Goal: Communication & Community: Share content

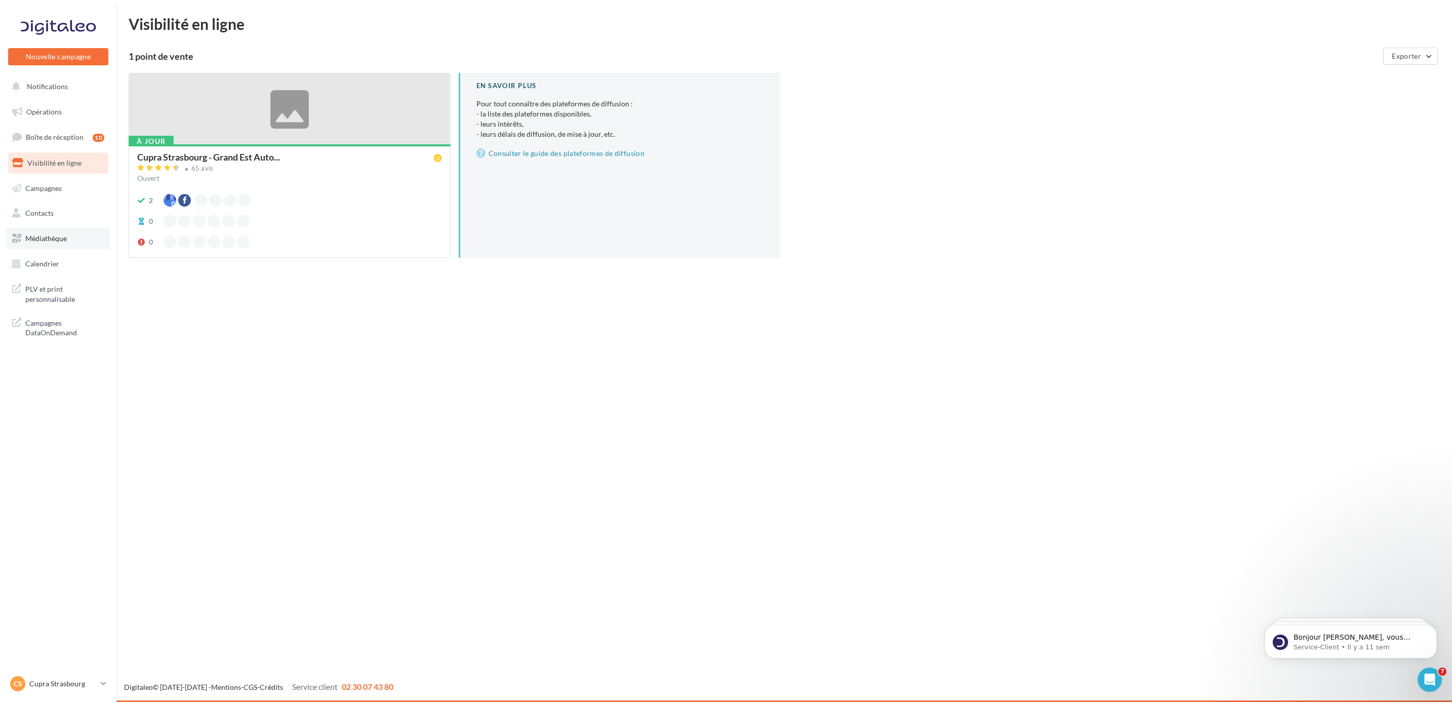
click at [53, 233] on link "Médiathèque" at bounding box center [58, 238] width 104 height 21
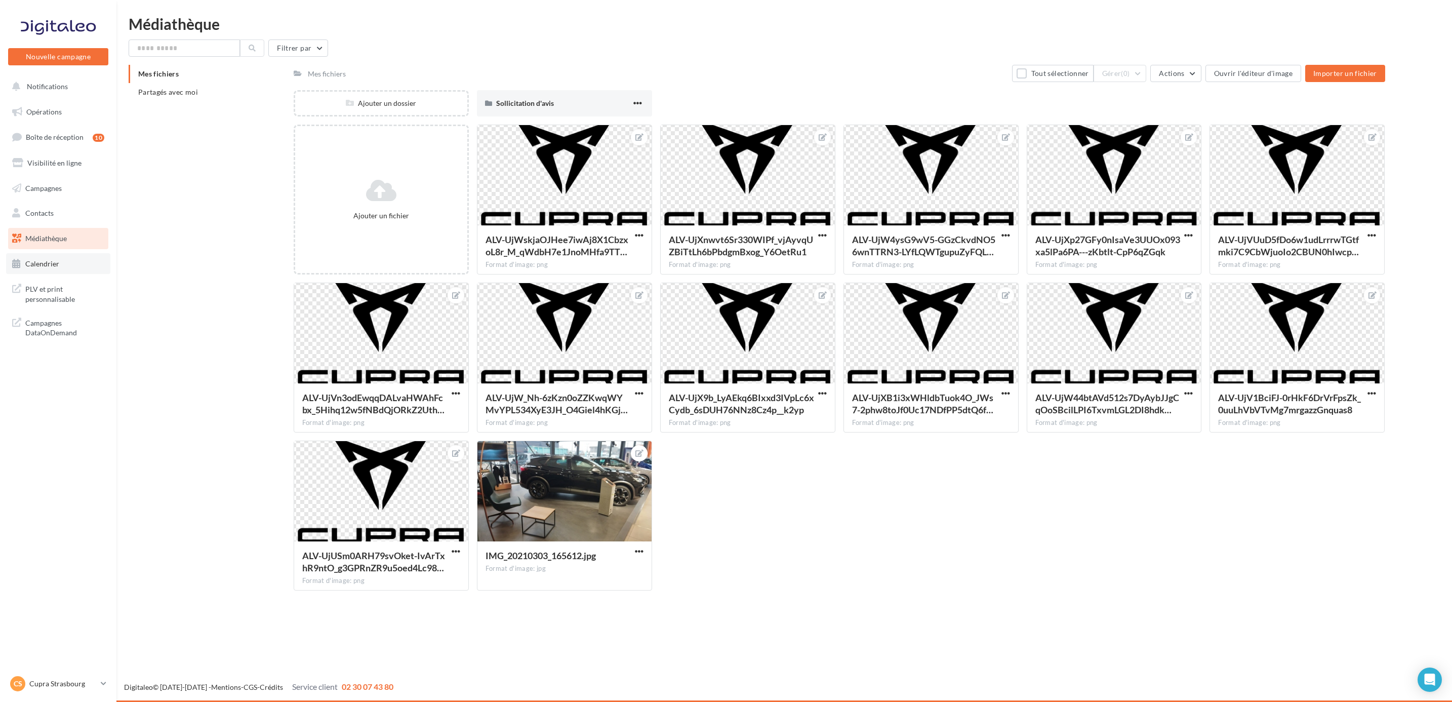
click at [68, 260] on link "Calendrier" at bounding box center [58, 263] width 104 height 21
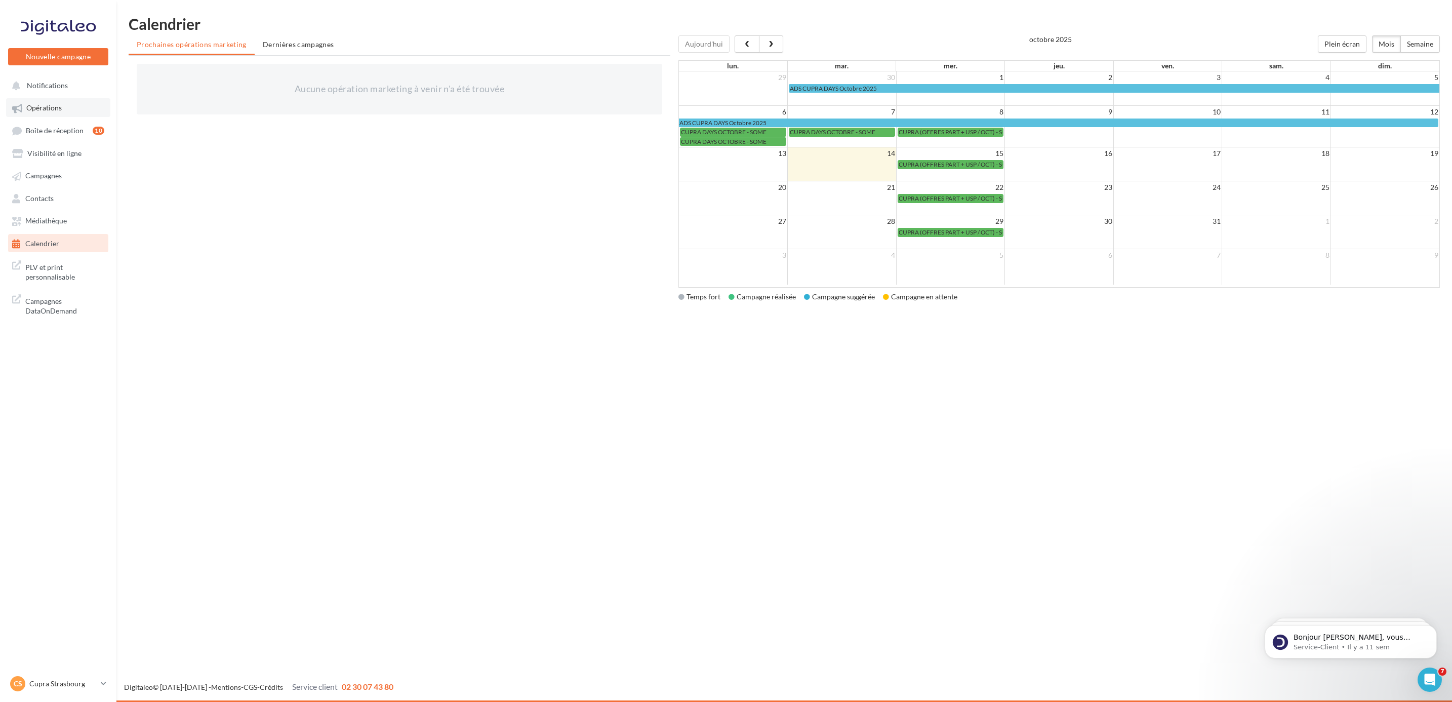
click at [48, 115] on link "Opérations" at bounding box center [58, 107] width 104 height 18
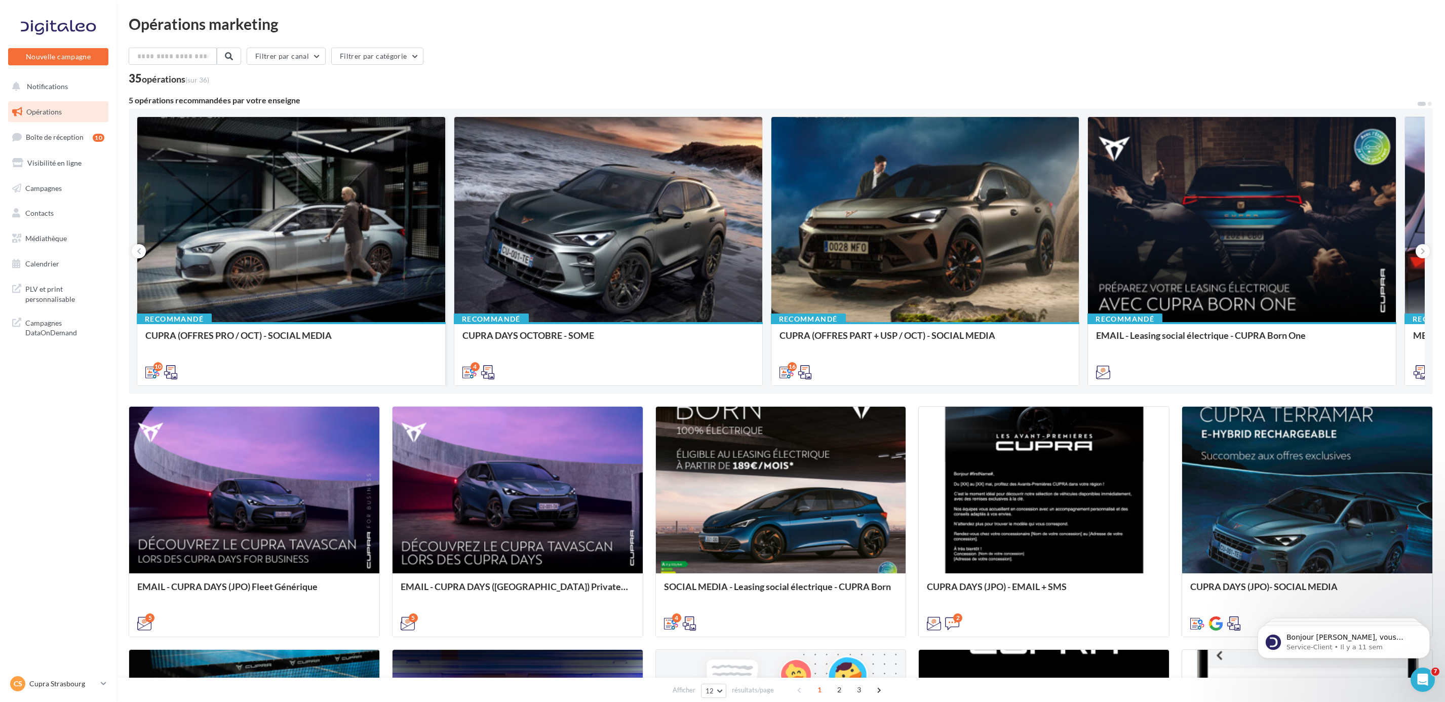
click at [338, 245] on div at bounding box center [291, 220] width 308 height 206
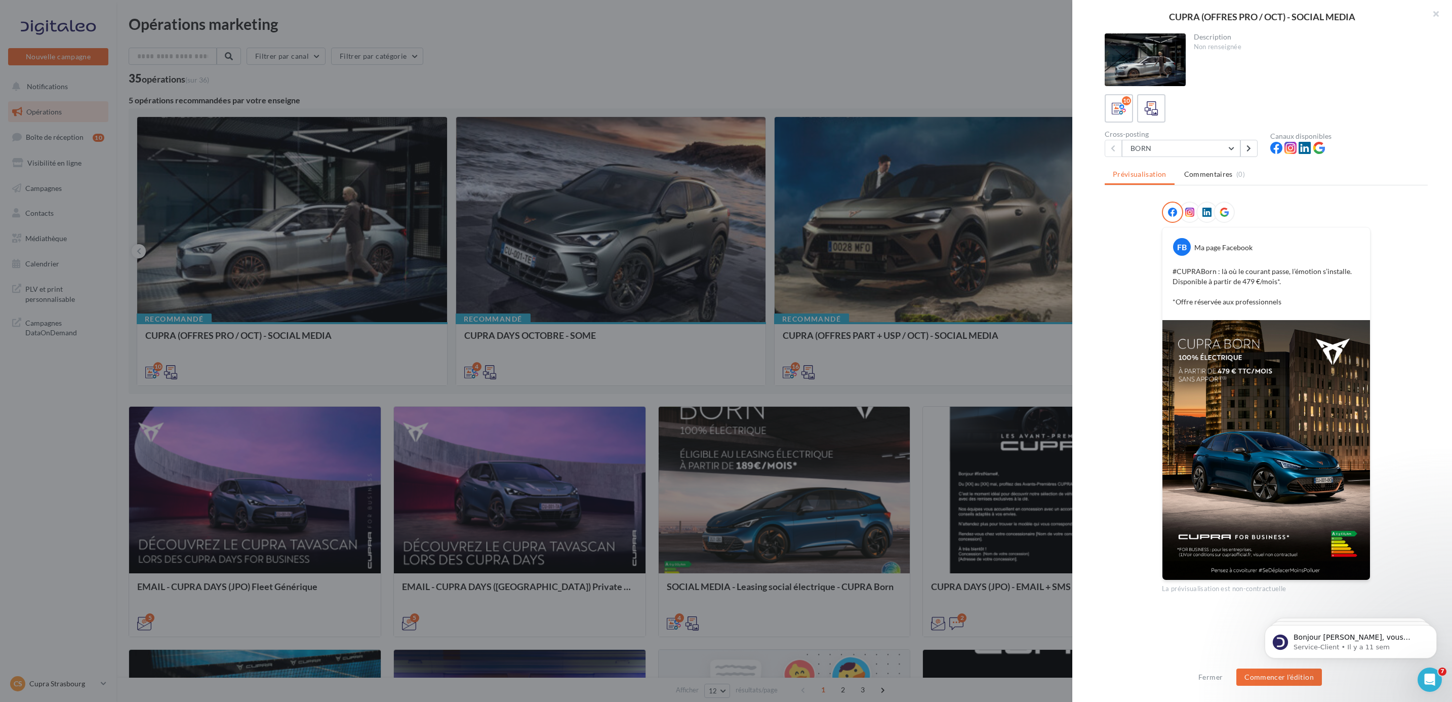
click at [1214, 134] on div "Cross-posting" at bounding box center [1183, 134] width 157 height 7
click at [1231, 146] on button "BORN" at bounding box center [1181, 148] width 118 height 17
click at [1192, 210] on button "NOUVELLE BORN" at bounding box center [1198, 200] width 152 height 26
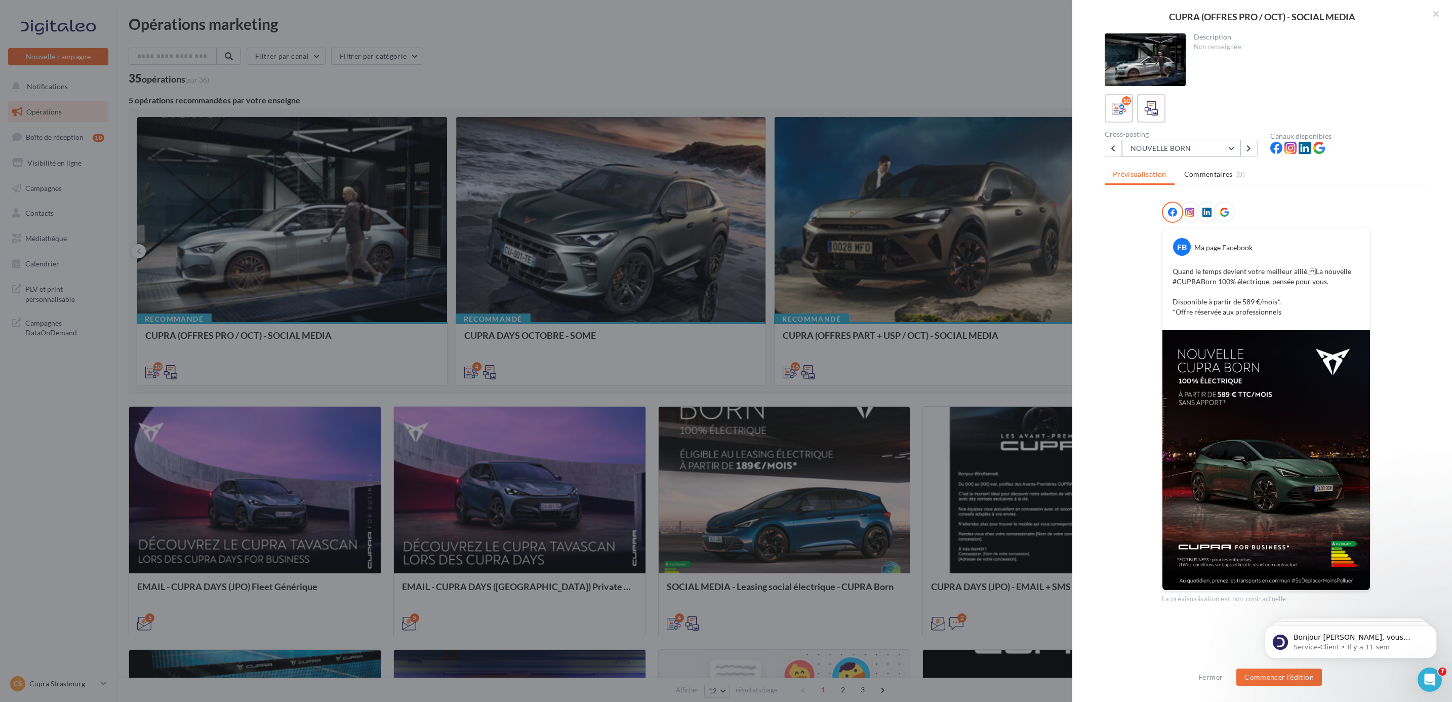
click at [1220, 149] on button "NOUVELLE BORN" at bounding box center [1181, 148] width 118 height 17
click at [1205, 251] on button "FORMENTOR PHEV" at bounding box center [1198, 253] width 152 height 26
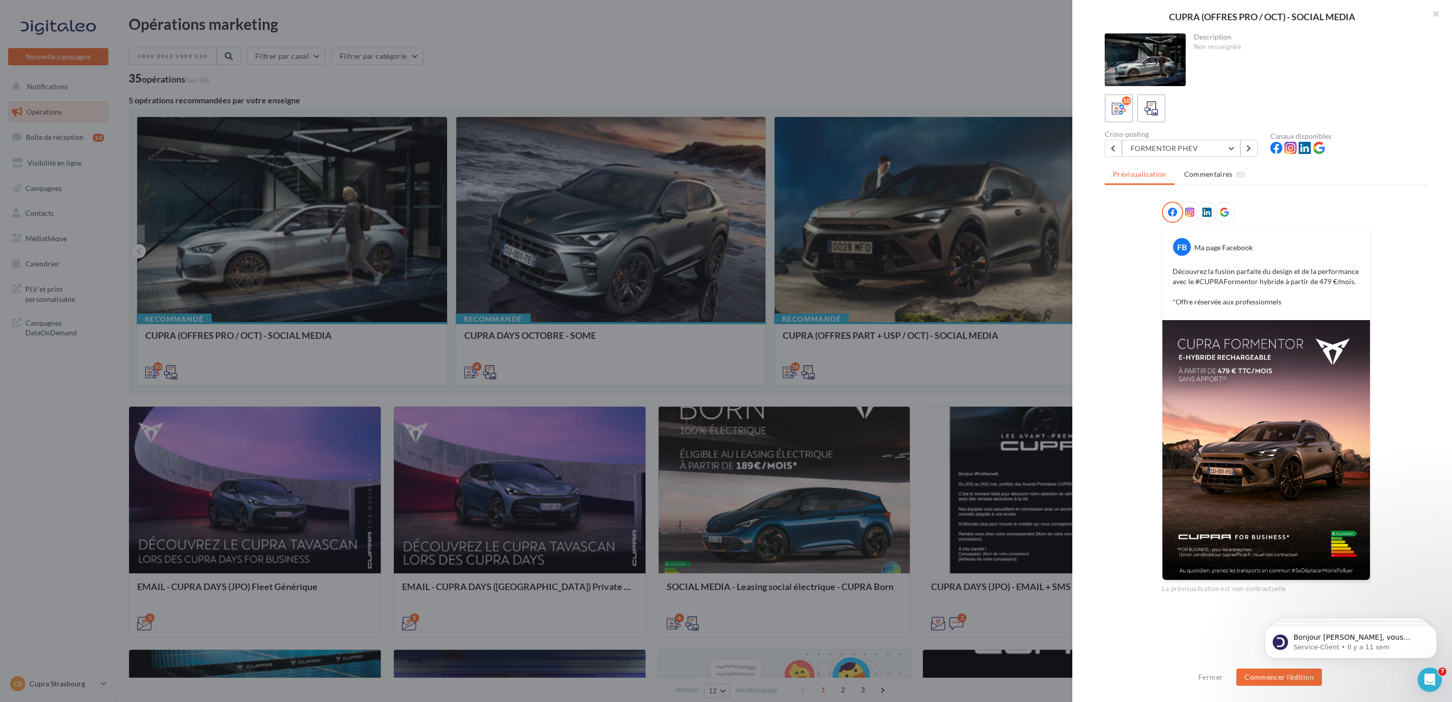
click at [1223, 157] on div "Description Non renseignée 10 Cross-posting FORMENTOR PHEV BORN NOUVELLE BORN F…" at bounding box center [1266, 351] width 388 height 636
click at [1206, 145] on button "FORMENTOR PHEV" at bounding box center [1181, 148] width 118 height 17
click at [1173, 251] on button "LEON 5P" at bounding box center [1198, 260] width 152 height 26
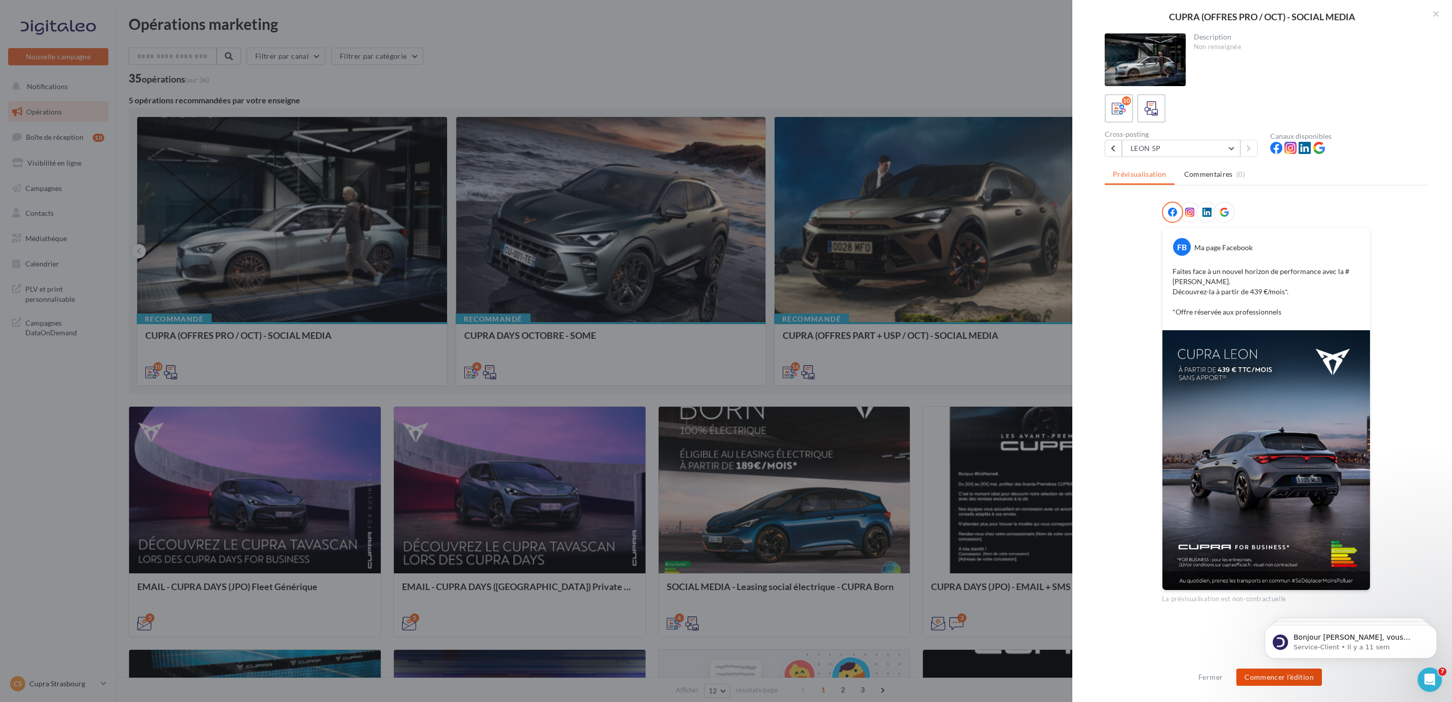
click at [1287, 680] on button "Commencer l'édition" at bounding box center [1280, 676] width 86 height 17
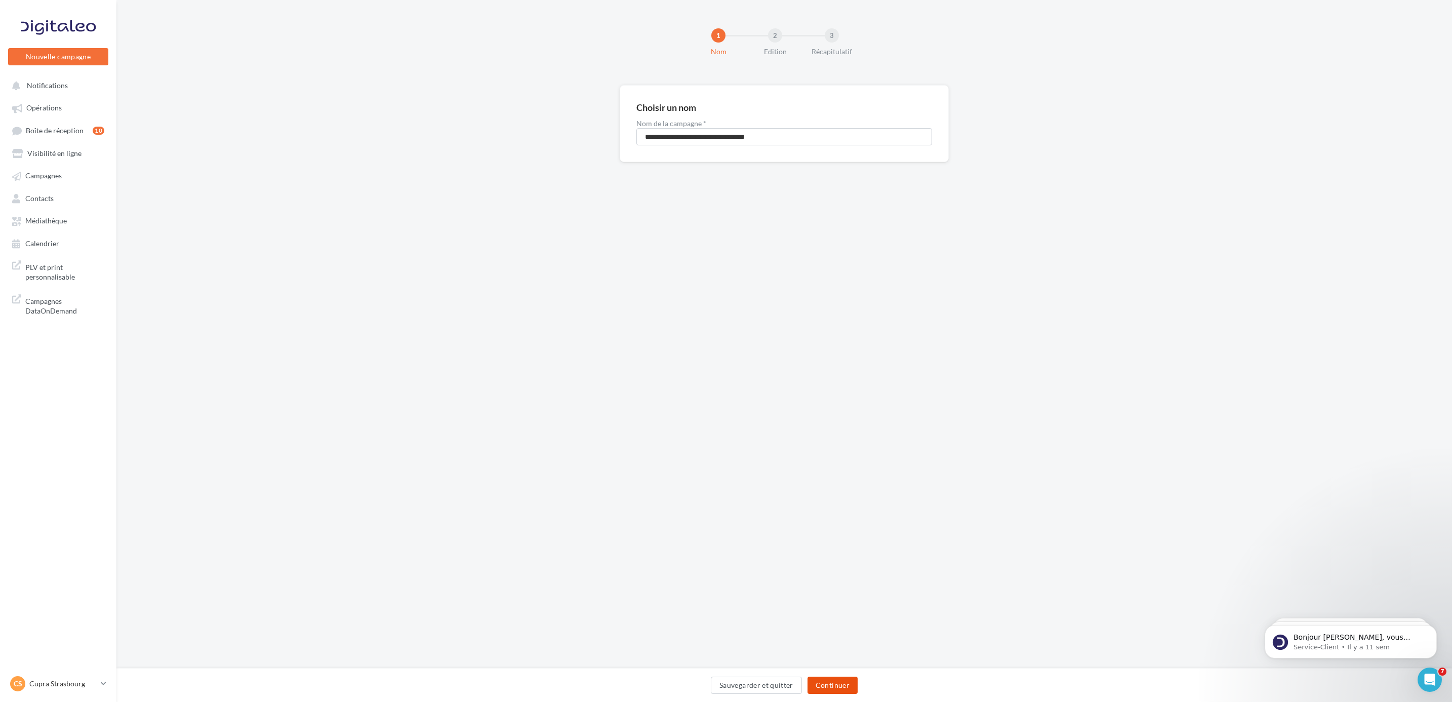
click at [841, 689] on button "Continuer" at bounding box center [833, 684] width 50 height 17
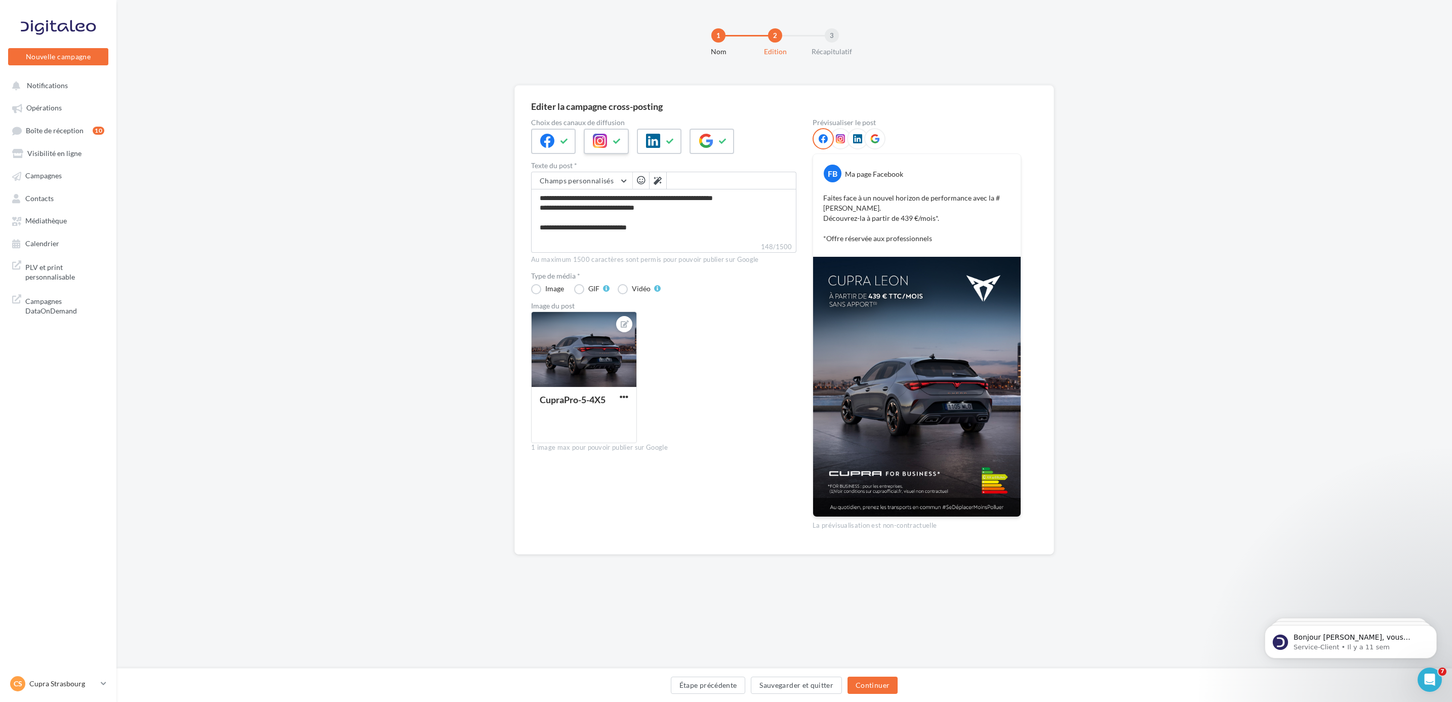
click at [602, 144] on icon at bounding box center [600, 141] width 14 height 14
click at [689, 199] on textarea "**********" at bounding box center [663, 215] width 265 height 53
click at [714, 207] on textarea "**********" at bounding box center [663, 215] width 265 height 53
click at [885, 685] on button "Continuer" at bounding box center [873, 684] width 50 height 17
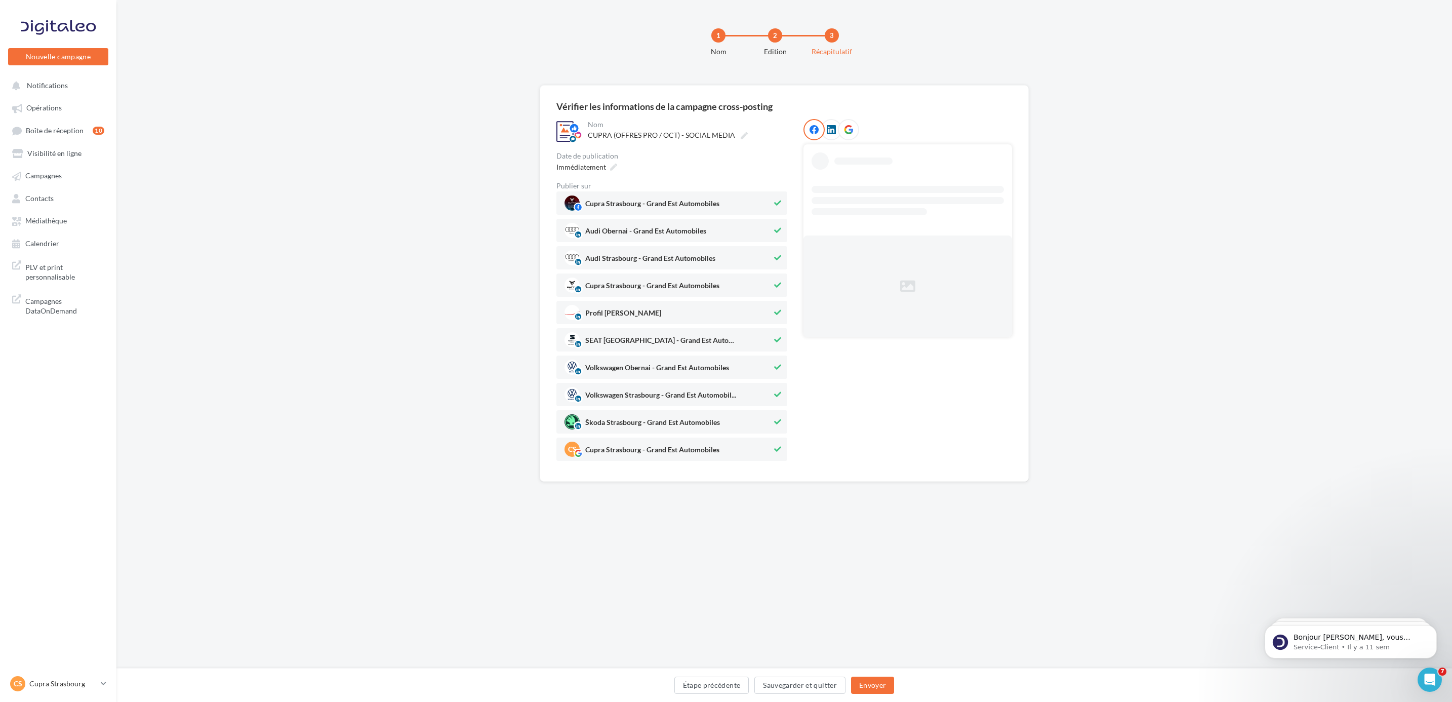
click at [768, 232] on span "Audi Obernai - Grand Est Automobiles" at bounding box center [669, 230] width 208 height 15
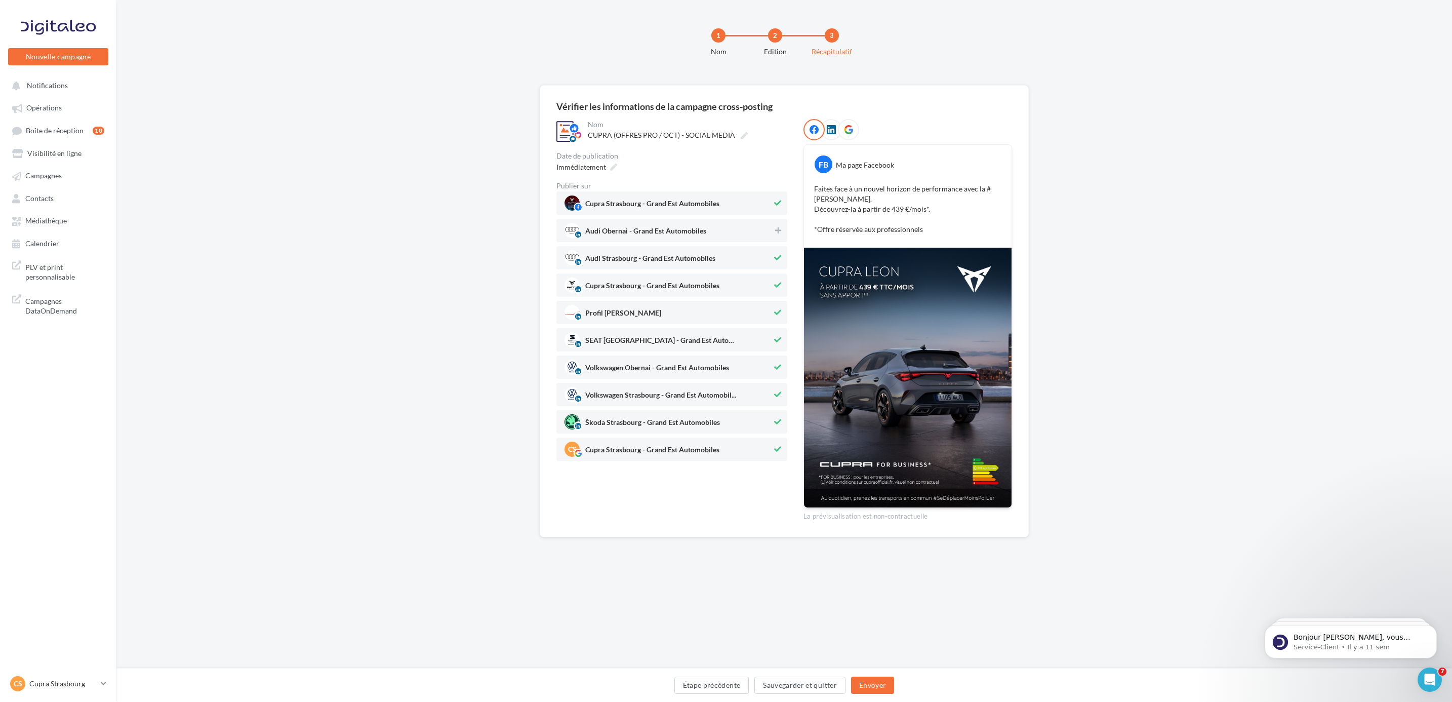
click at [782, 254] on button at bounding box center [777, 258] width 11 height 12
click at [755, 272] on div "Cupra Strasbourg - Grand Est Automobiles Audi Obernai - Grand Est Automobiles A…" at bounding box center [671, 325] width 231 height 269
click at [767, 312] on span "Profil [PERSON_NAME]" at bounding box center [669, 312] width 208 height 15
click at [606, 351] on div "SEAT [GEOGRAPHIC_DATA] - Grand Est Automobiles" at bounding box center [671, 339] width 231 height 23
click at [682, 368] on span "Volkswagen Obernai - Grand Est Automobiles" at bounding box center [657, 369] width 144 height 11
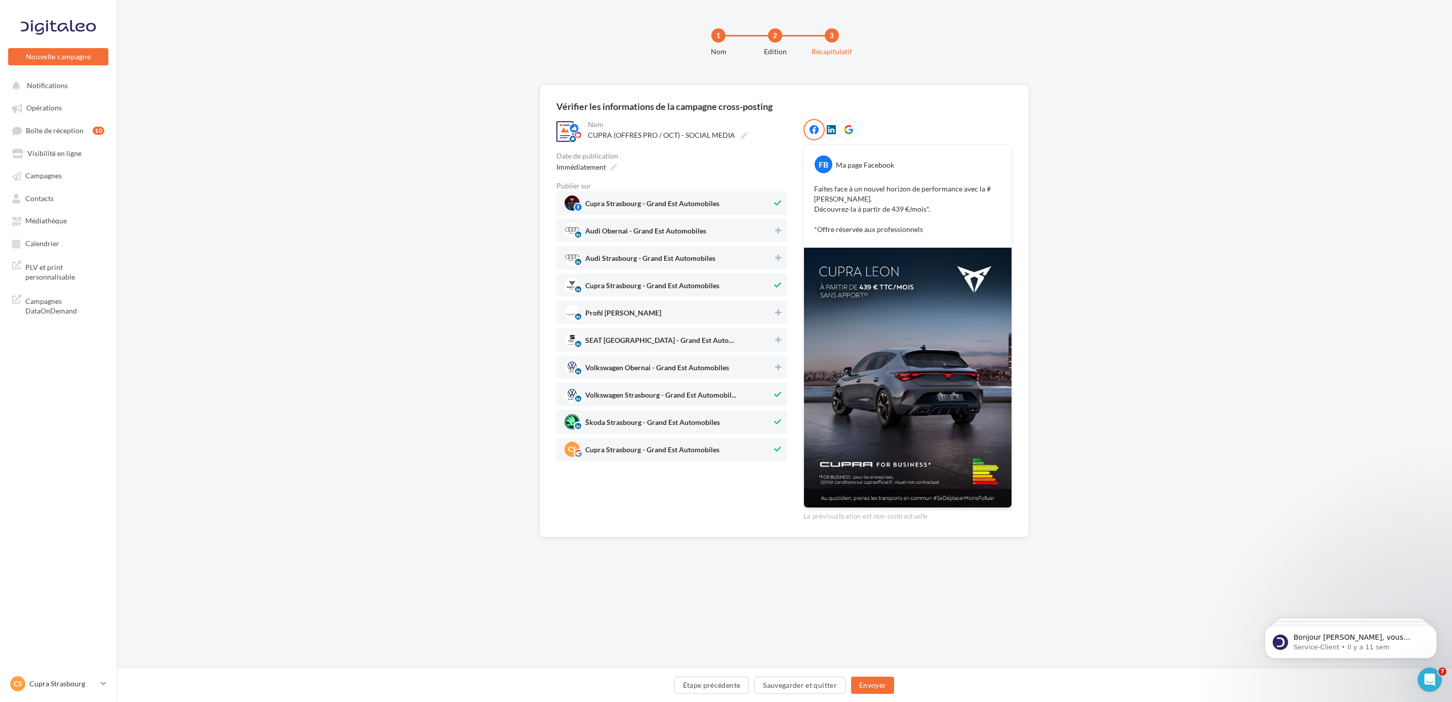
click at [769, 388] on span "Volkswagen Strasbourg - Grand Est Automobil..." at bounding box center [669, 394] width 208 height 15
click at [769, 412] on div "Škoda Strasbourg - Grand Est Automobiles" at bounding box center [671, 421] width 231 height 23
click at [769, 452] on span "CS Cupra Strasbourg - Grand Est Automobiles" at bounding box center [669, 449] width 208 height 15
click at [871, 685] on button "Envoyer" at bounding box center [872, 684] width 43 height 17
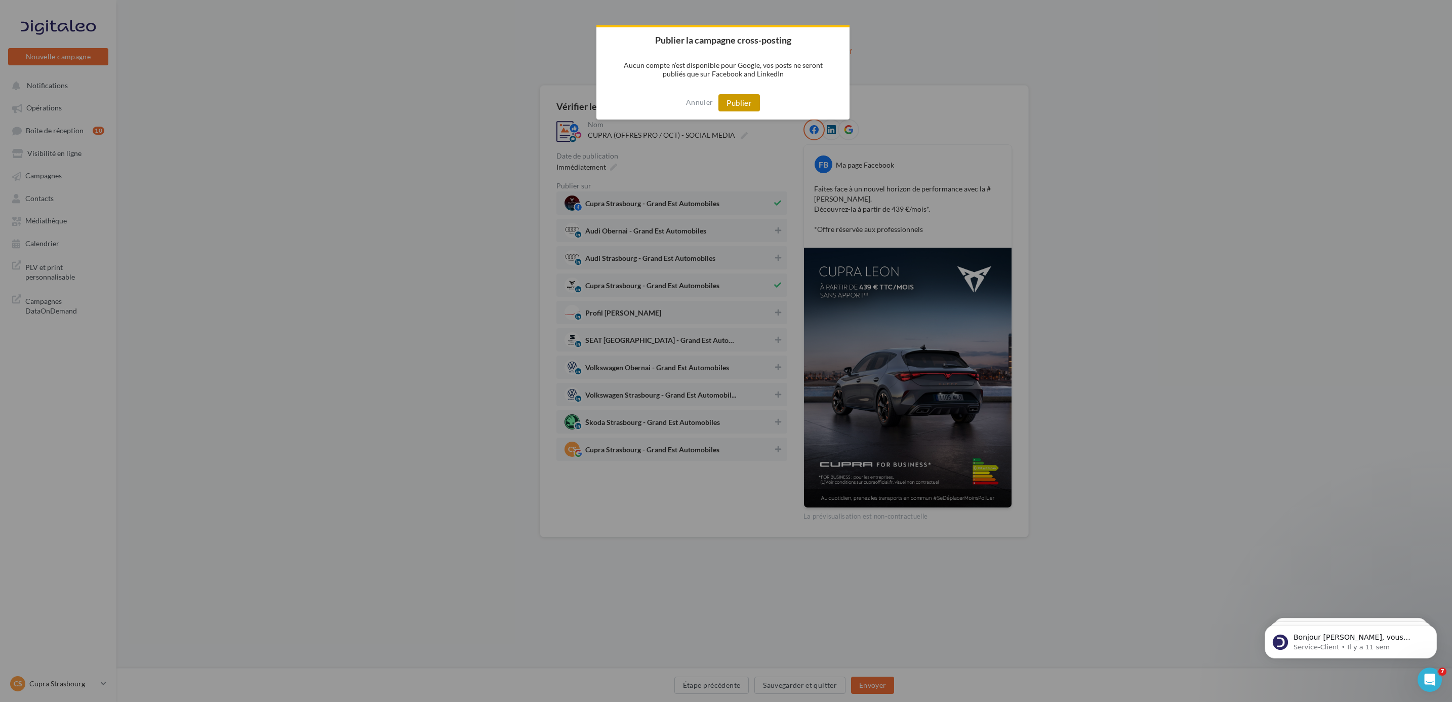
click at [742, 101] on button "Publier" at bounding box center [740, 102] width 42 height 17
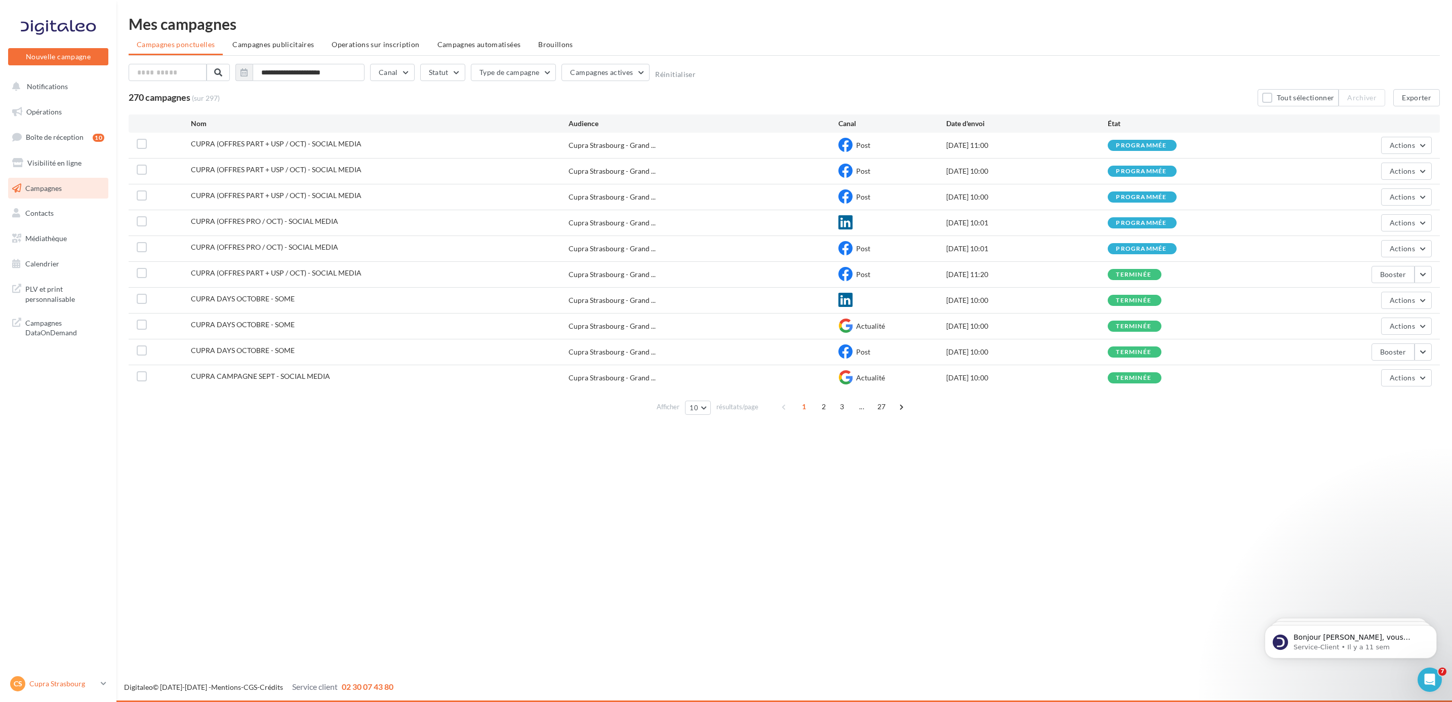
click at [64, 692] on link "CS Cupra Strasbourg cupra_strasbourg" at bounding box center [58, 683] width 100 height 19
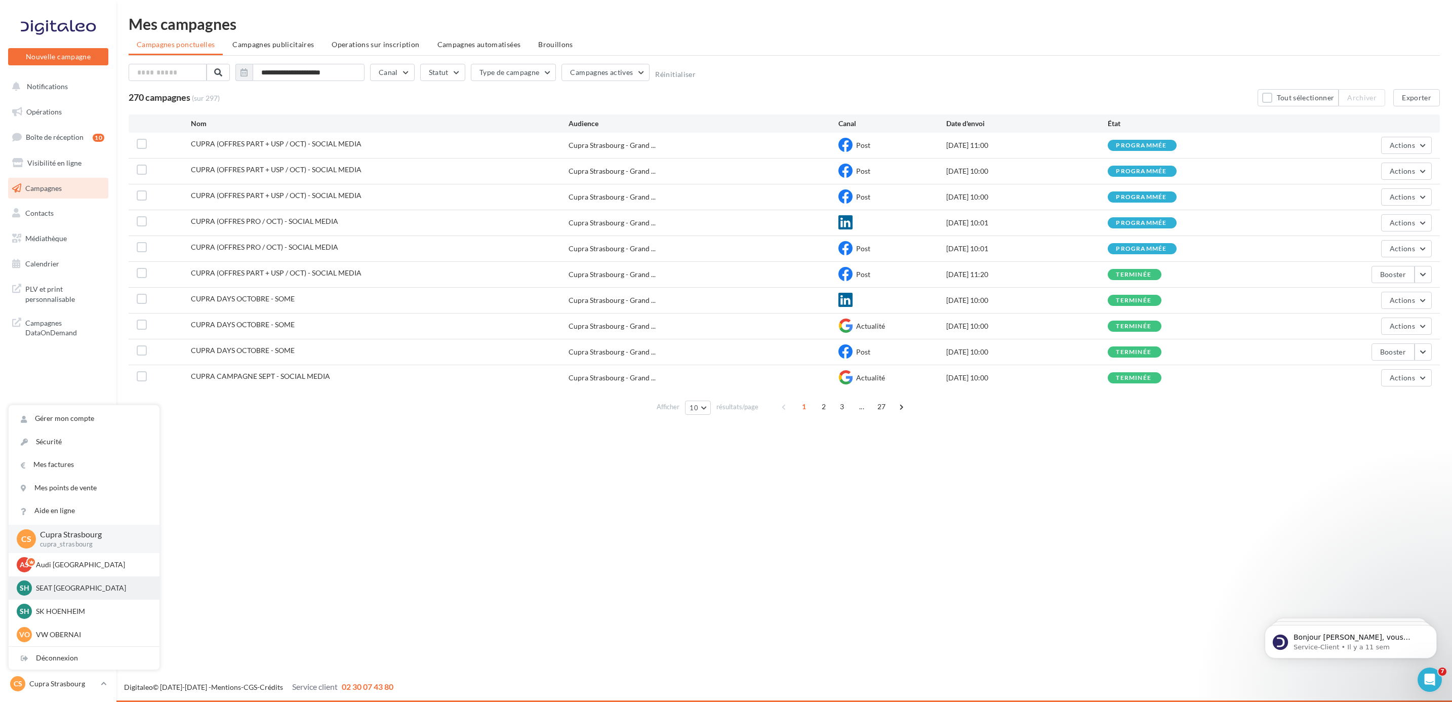
click at [51, 583] on p "SEAT HOENHEIM" at bounding box center [91, 588] width 111 height 10
